Goal: Find specific page/section: Find specific page/section

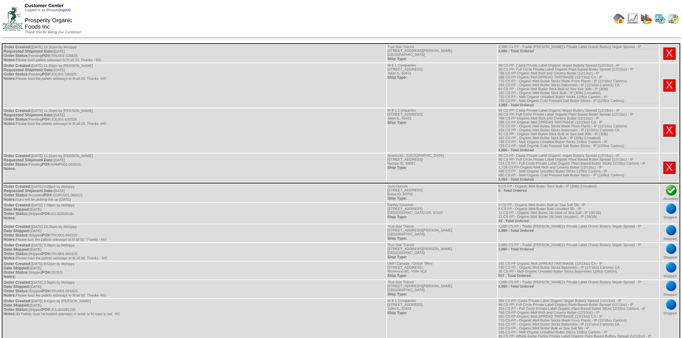
click at [381, 19] on img at bounding box center [618, 18] width 11 height 11
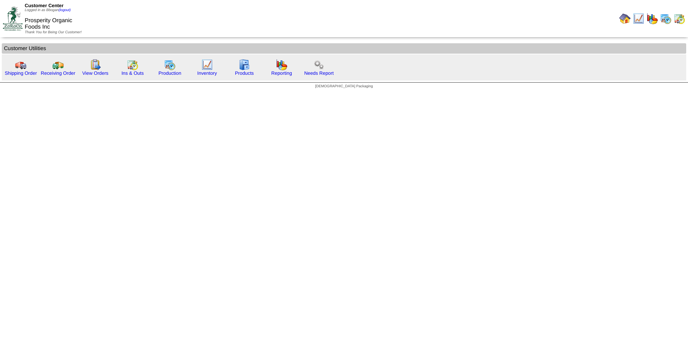
click at [653, 19] on img at bounding box center [651, 18] width 11 height 11
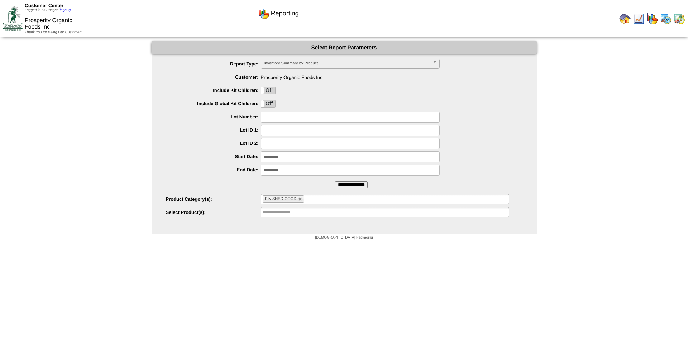
click at [350, 184] on input "**********" at bounding box center [351, 185] width 33 height 7
click at [667, 19] on img at bounding box center [665, 18] width 11 height 11
